Goal: Task Accomplishment & Management: Manage account settings

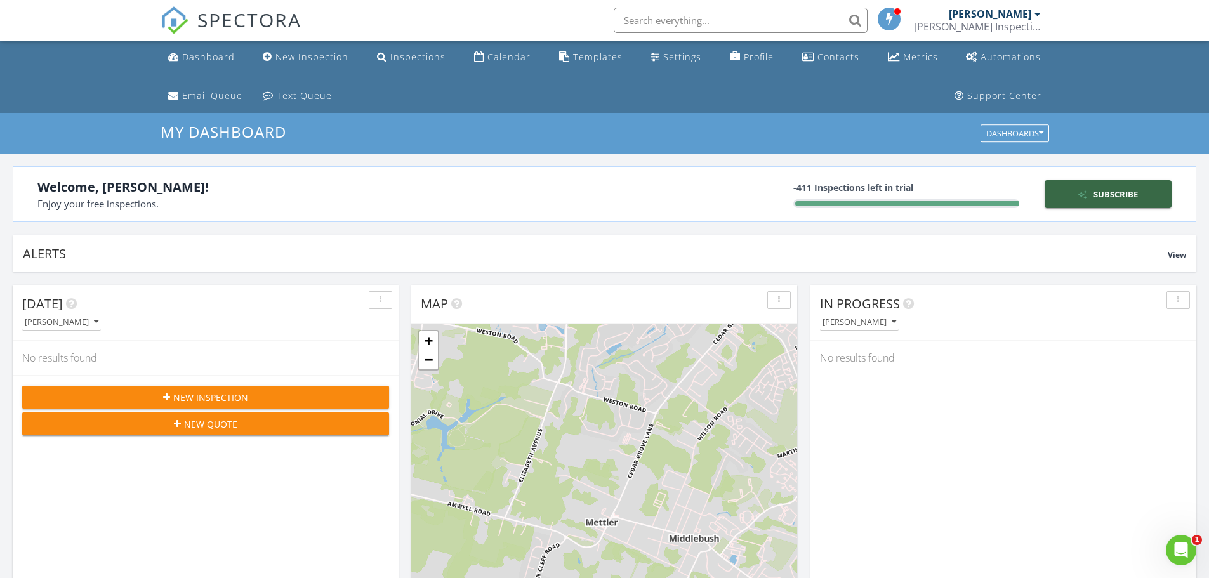
click at [211, 58] on div "Dashboard" at bounding box center [208, 57] width 53 height 12
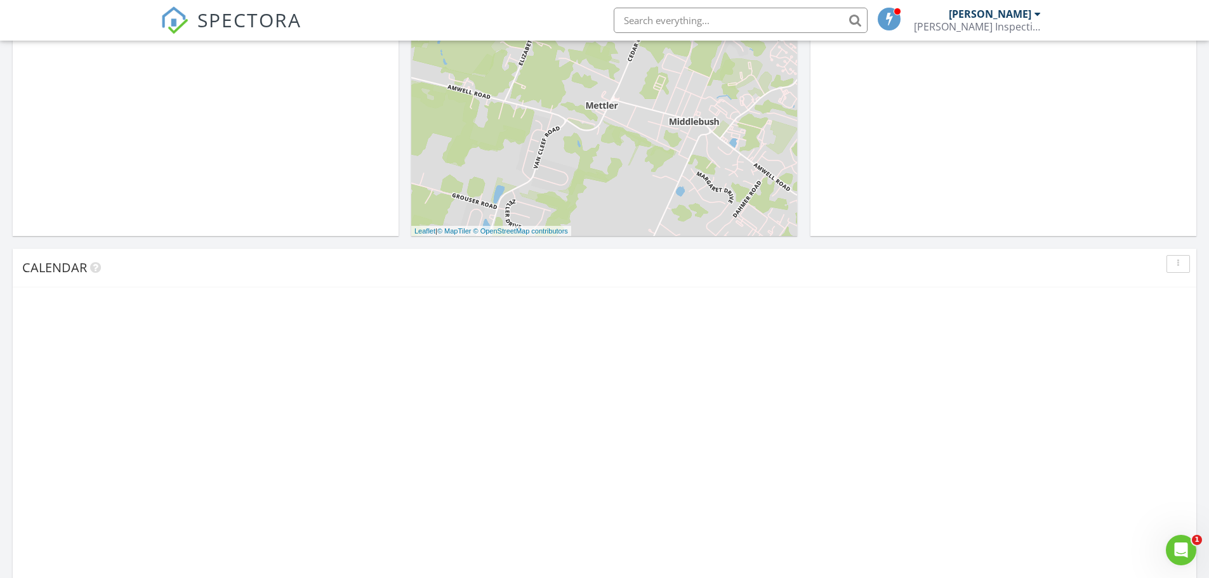
scroll to position [508, 0]
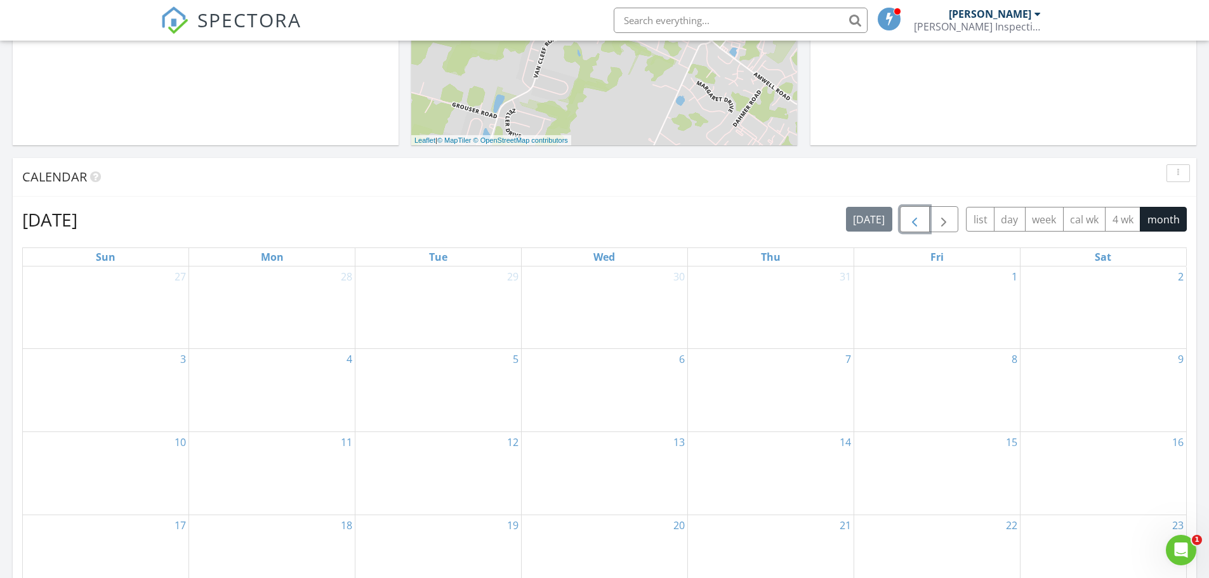
click at [912, 227] on span "button" at bounding box center [914, 219] width 15 height 15
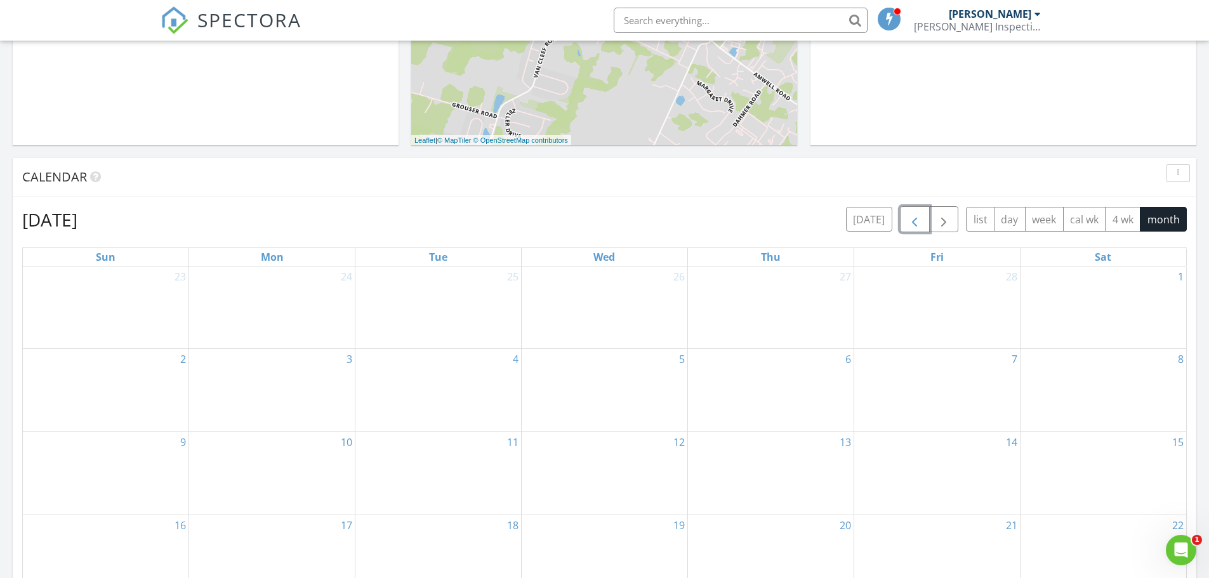
click at [912, 227] on span "button" at bounding box center [914, 219] width 15 height 15
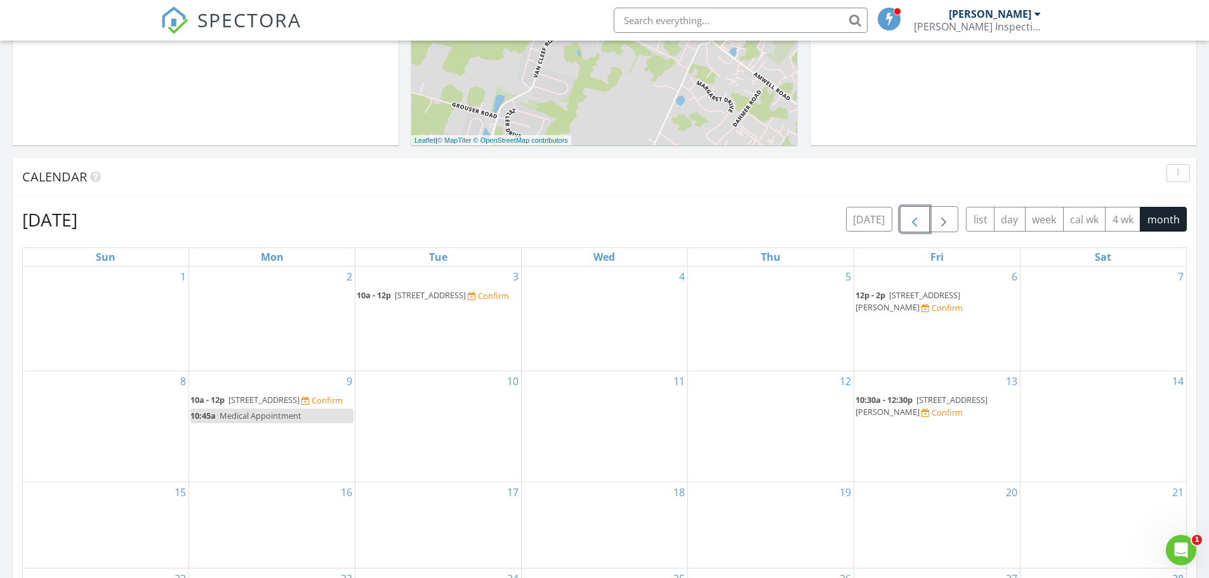
click at [455, 295] on span "139 Tynemouth Ct, Trenton 08691" at bounding box center [430, 294] width 71 height 11
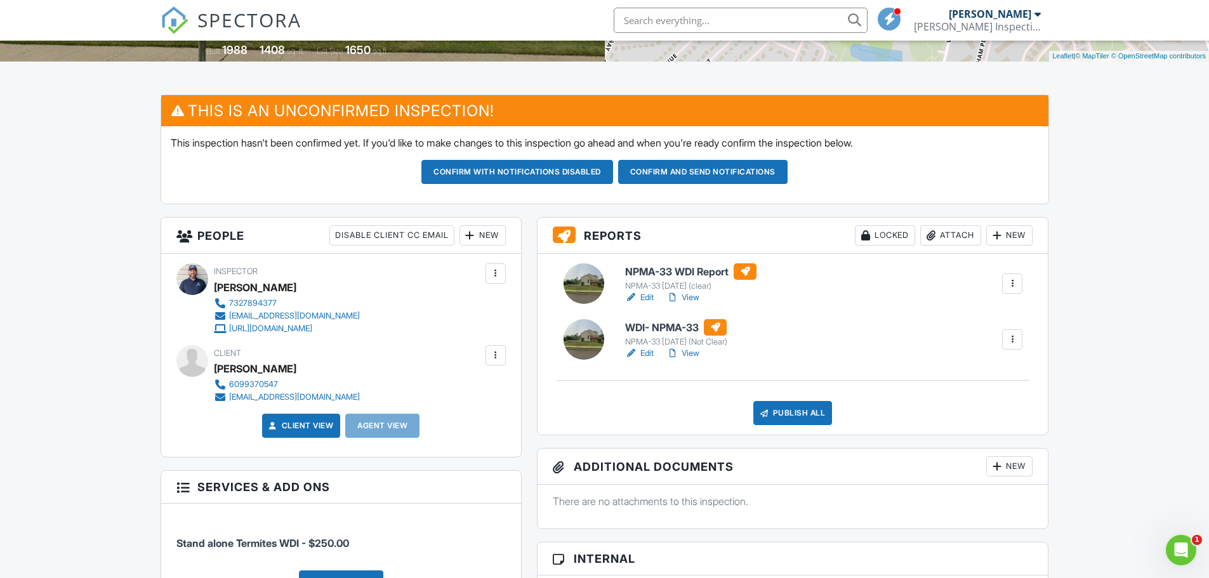
scroll to position [317, 0]
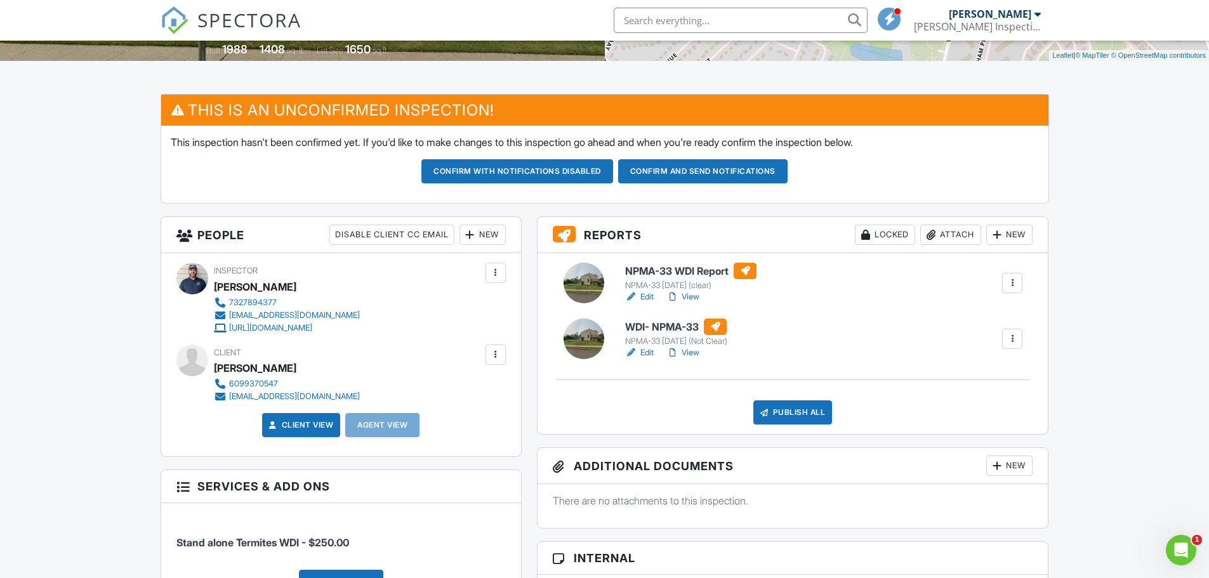
click at [644, 297] on link "Edit" at bounding box center [639, 297] width 29 height 13
